Goal: Find specific page/section: Find specific page/section

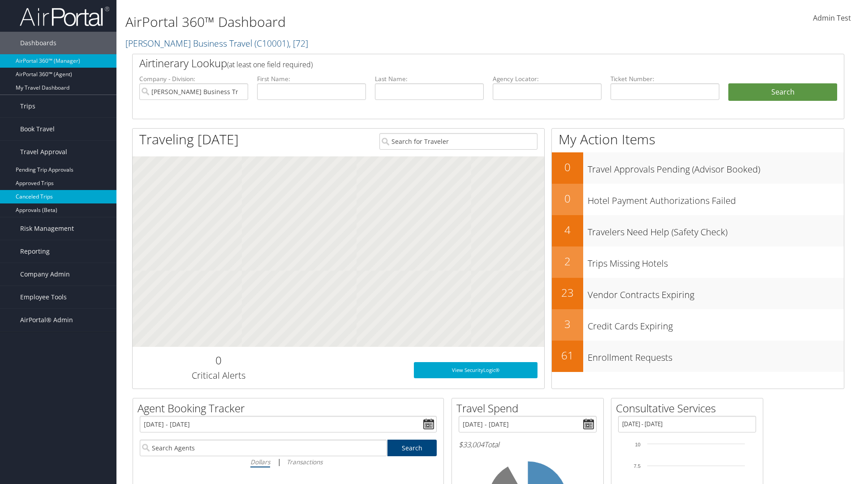
click at [58, 197] on link "Canceled Trips" at bounding box center [58, 196] width 116 height 13
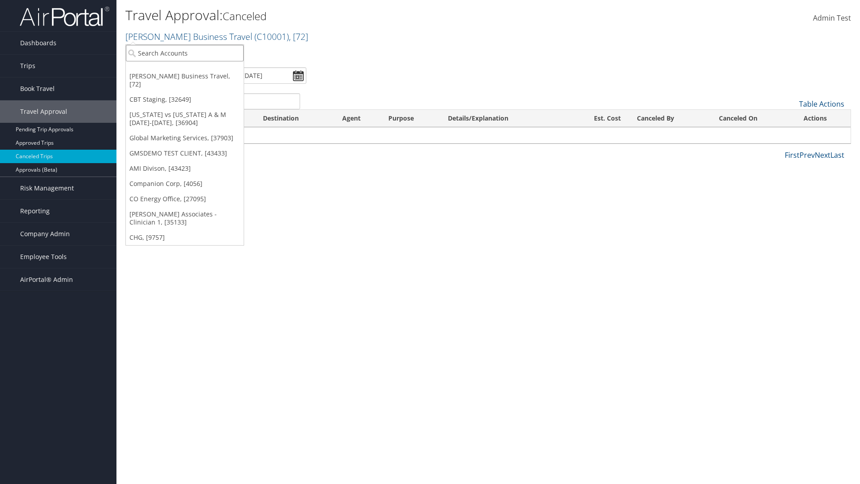
click at [185, 53] on input "search" at bounding box center [185, 53] width 118 height 17
type input "GLOBAL MARKETING SERVICES"
